Goal: Task Accomplishment & Management: Manage account settings

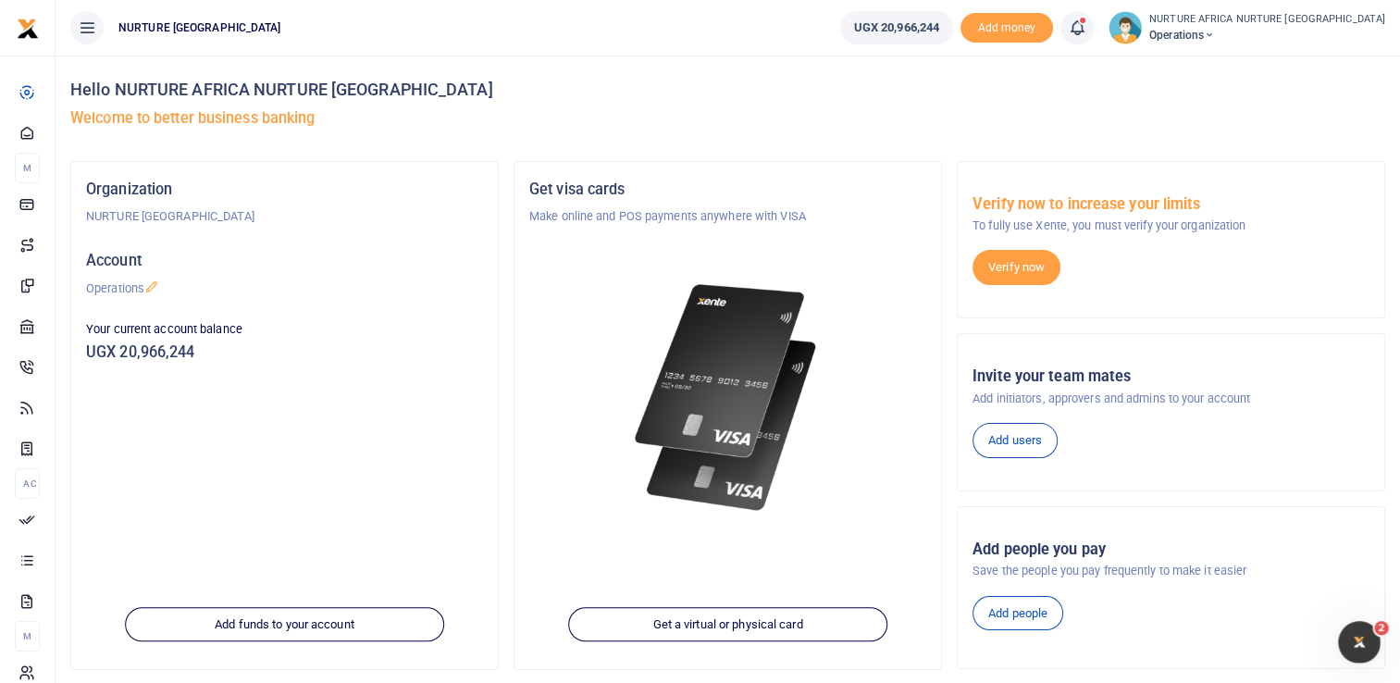
click at [1087, 36] on icon at bounding box center [1077, 28] width 19 height 20
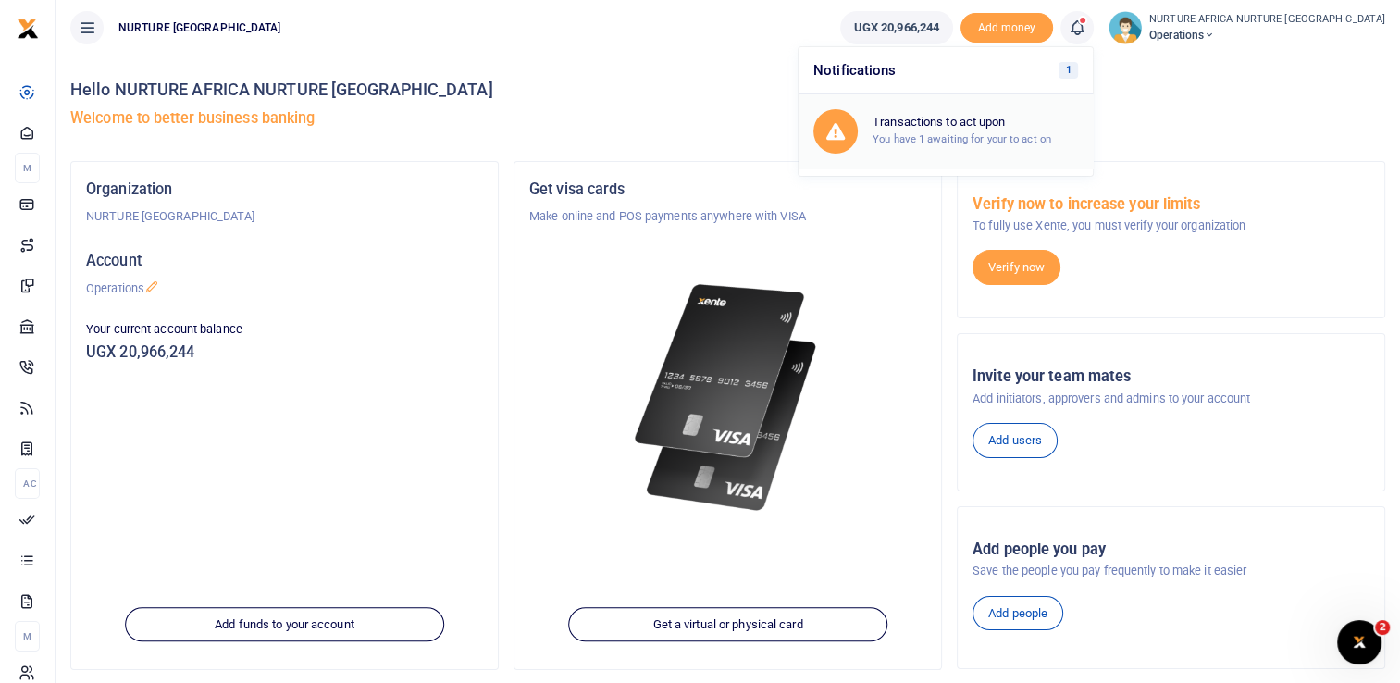
click at [1014, 129] on div "Transactions to act upon You have 1 awaiting for your to act on" at bounding box center [975, 131] width 205 height 32
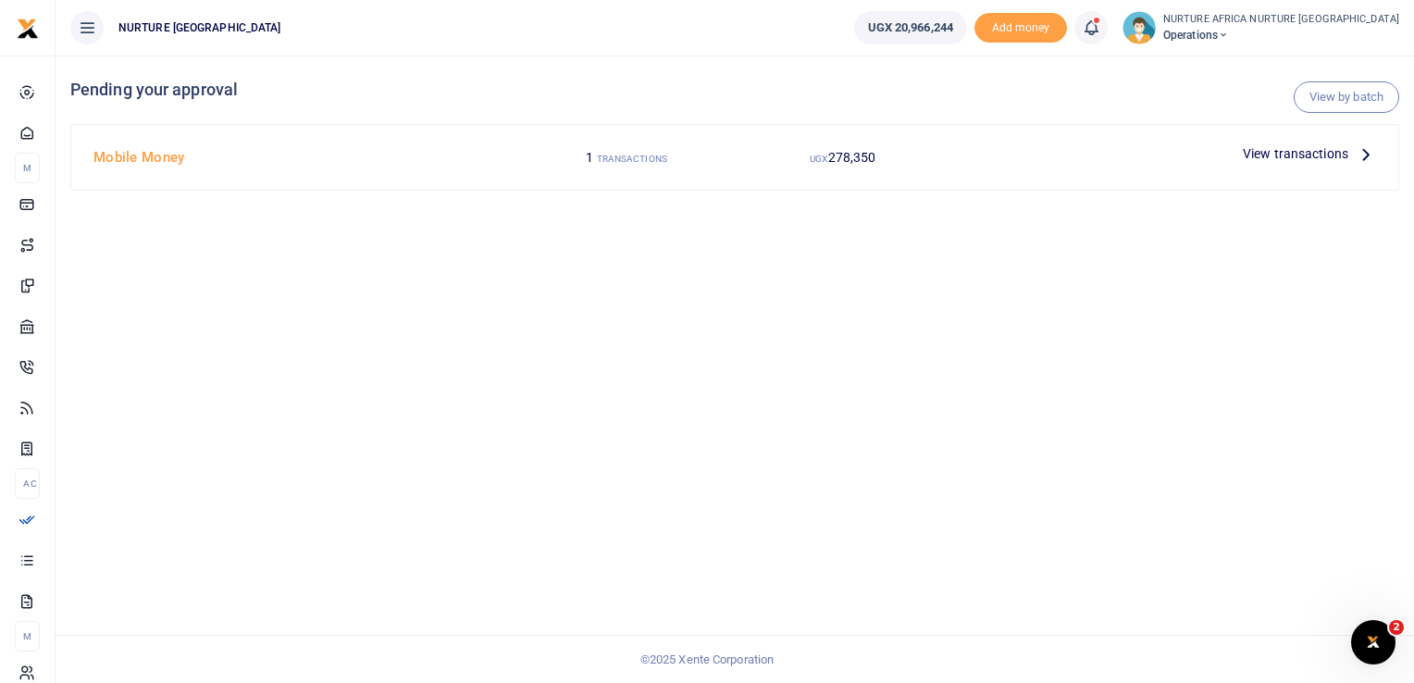
click at [1327, 159] on span "View transactions" at bounding box center [1296, 153] width 106 height 20
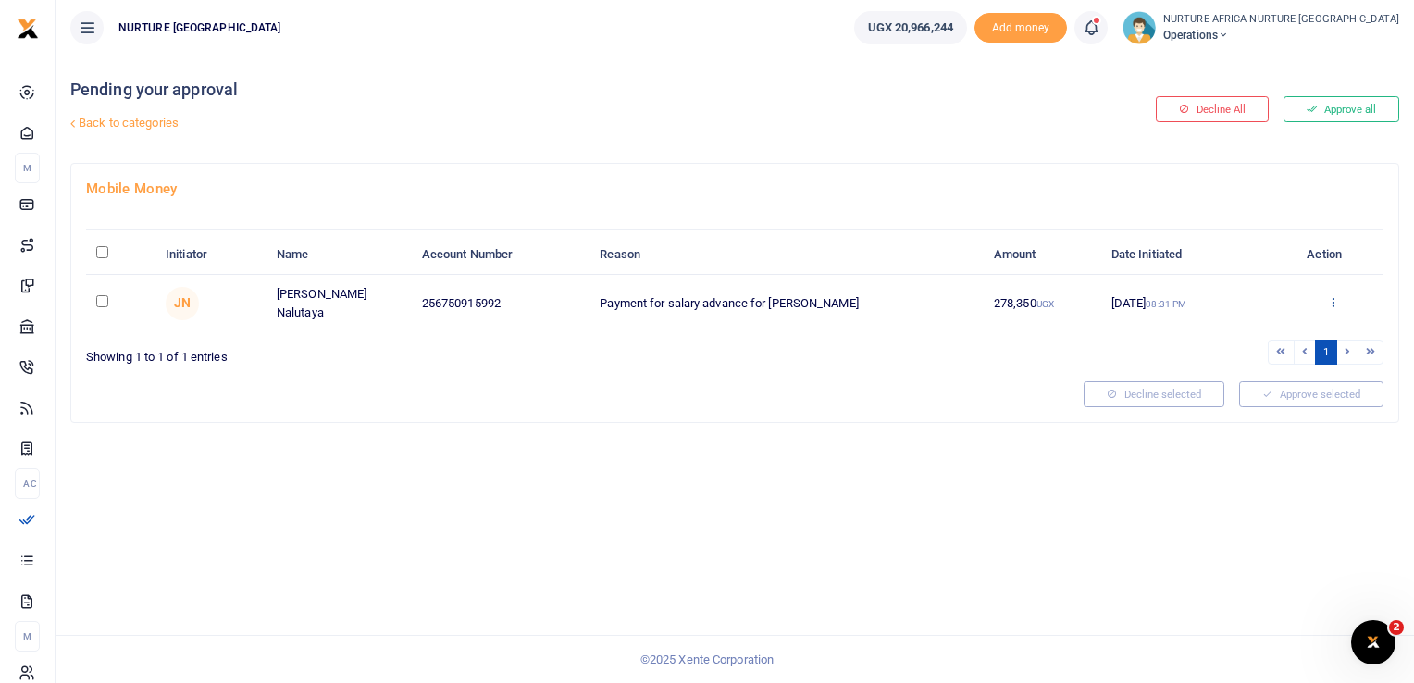
click at [1327, 302] on icon at bounding box center [1333, 301] width 12 height 13
click at [1277, 335] on link "Approve" at bounding box center [1265, 331] width 146 height 26
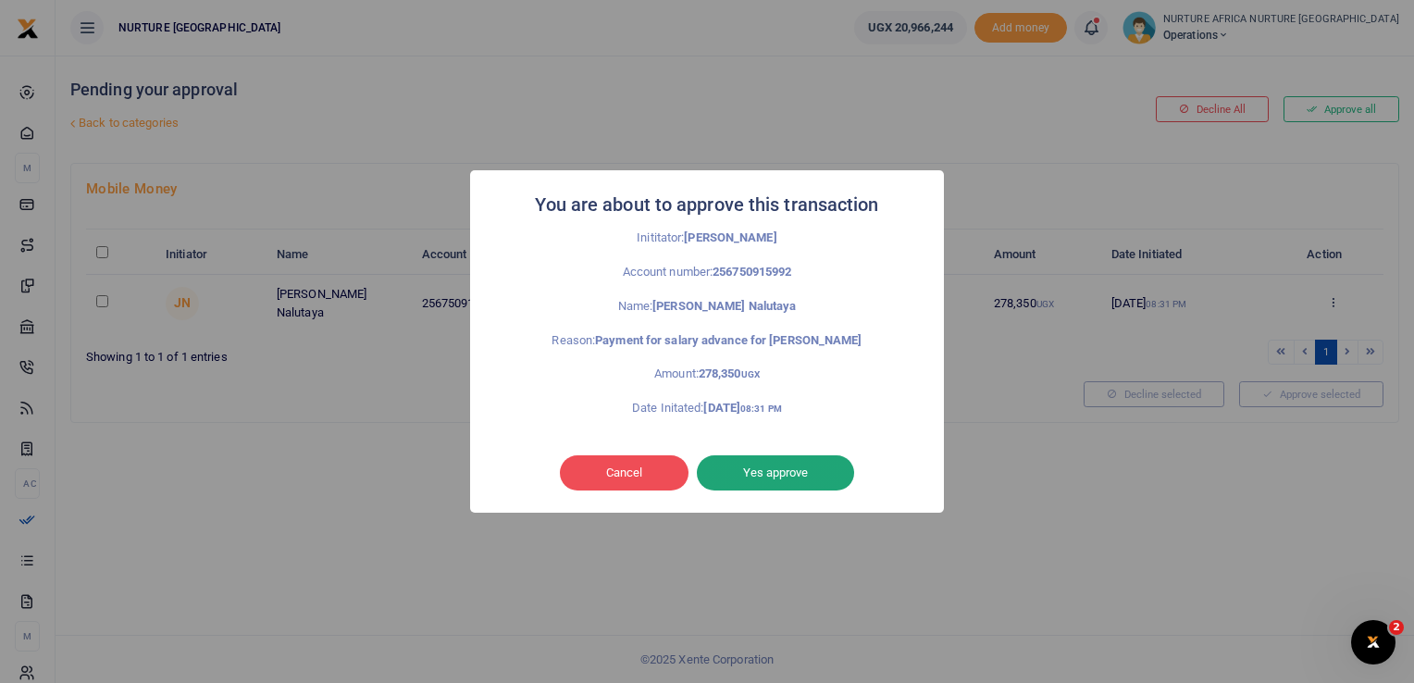
click at [809, 475] on button "Yes approve" at bounding box center [775, 472] width 157 height 35
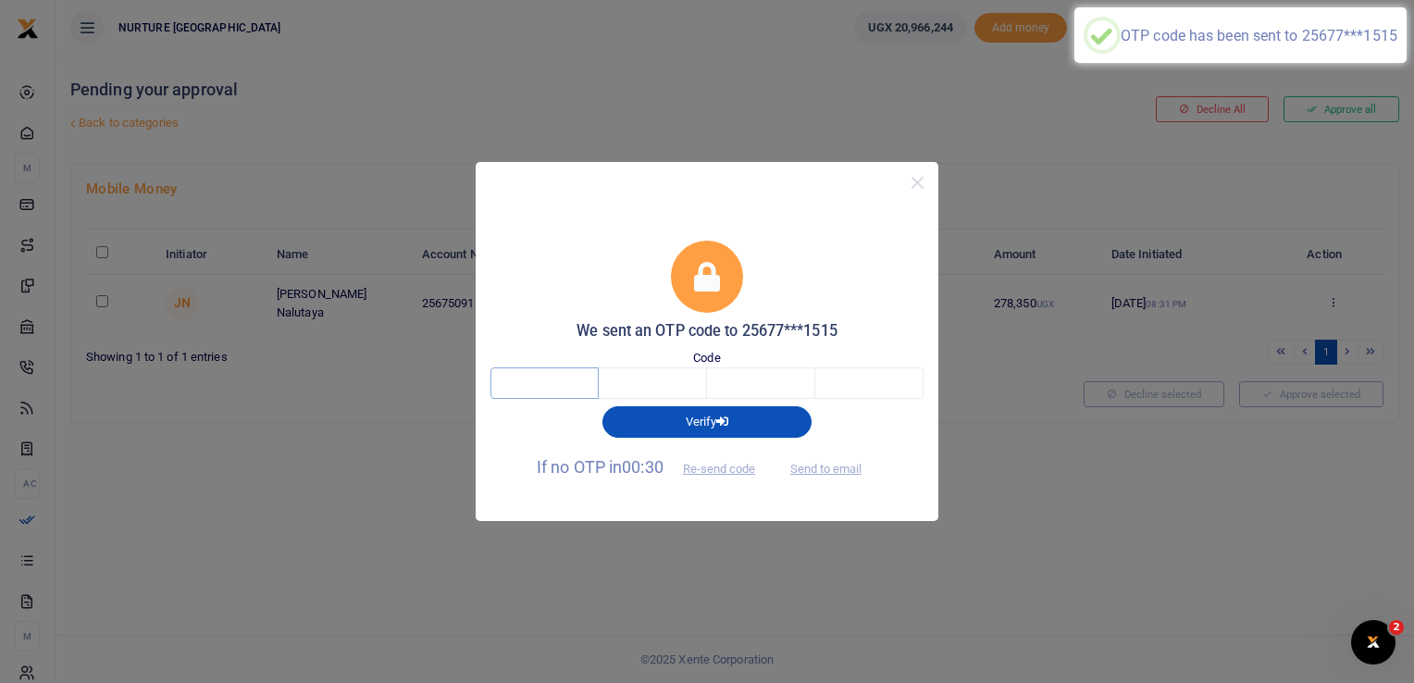
click at [541, 375] on input "text" at bounding box center [545, 382] width 108 height 31
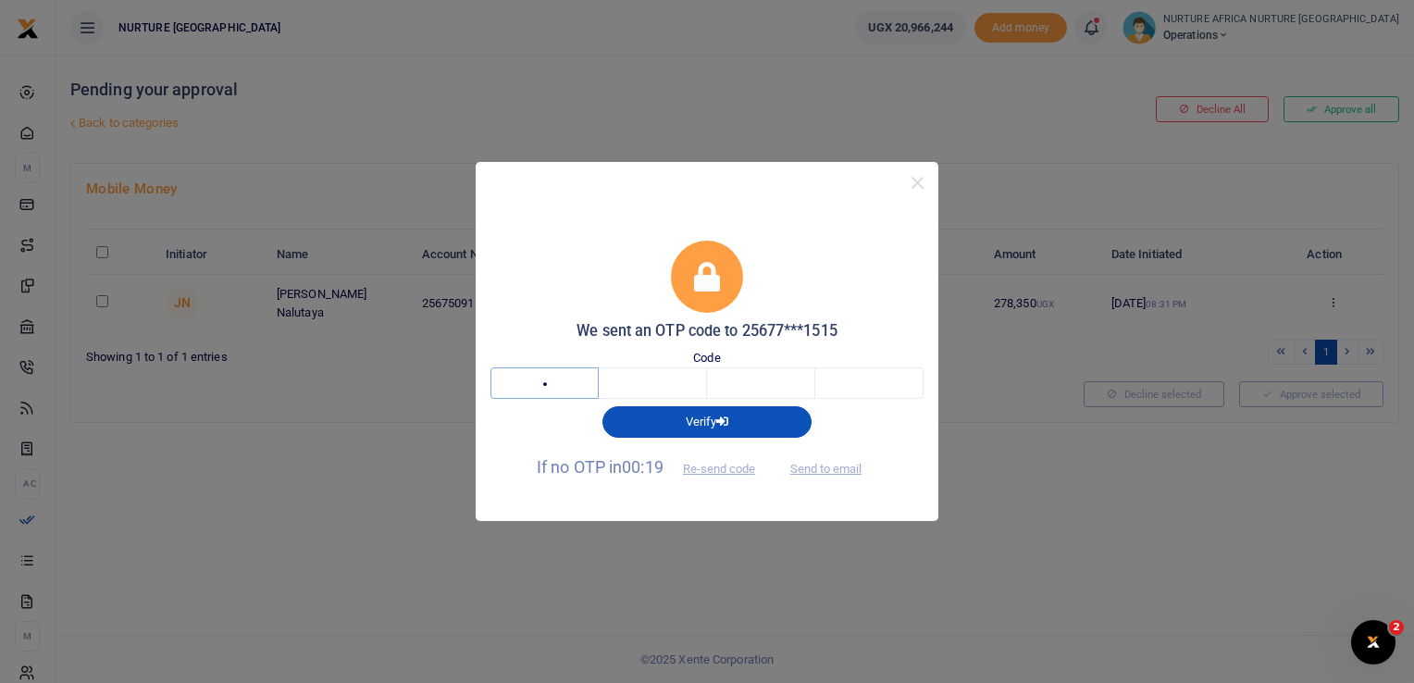
type input "3"
type input "8"
type input "0"
type input "9"
